Goal: Information Seeking & Learning: Learn about a topic

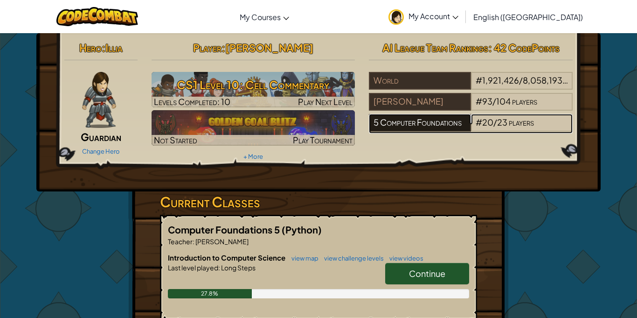
click at [412, 128] on div "5 Computer Foundations" at bounding box center [420, 123] width 102 height 18
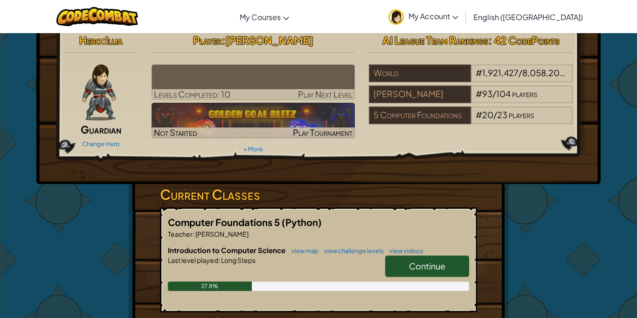
scroll to position [9, 0]
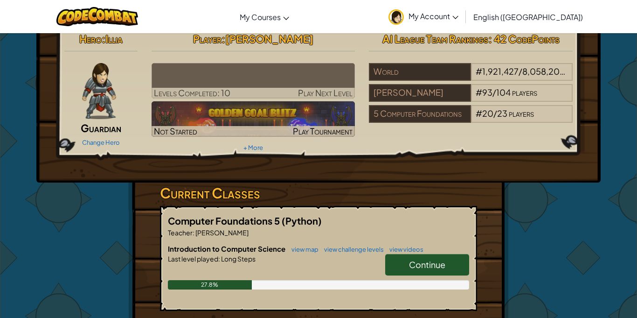
click at [397, 271] on link "Continue" at bounding box center [427, 264] width 84 height 21
